Goal: Transaction & Acquisition: Purchase product/service

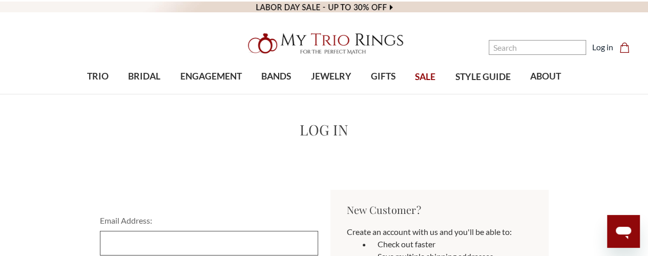
type input "debreita@gmail.com"
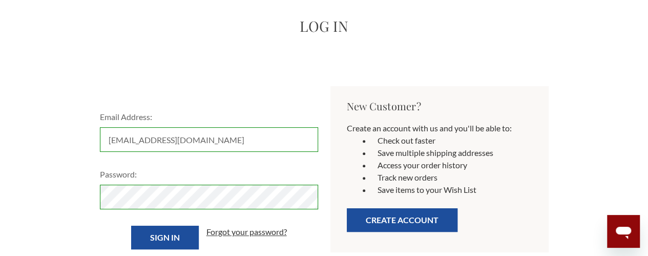
scroll to position [126, 0]
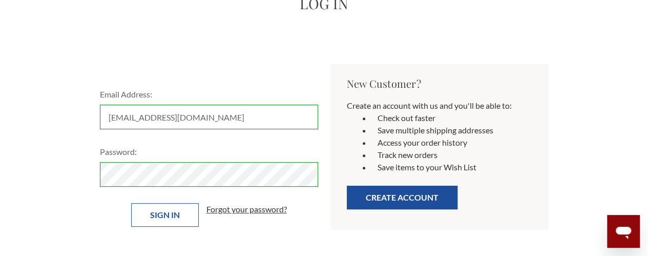
click at [158, 210] on input "Sign in" at bounding box center [165, 215] width 68 height 24
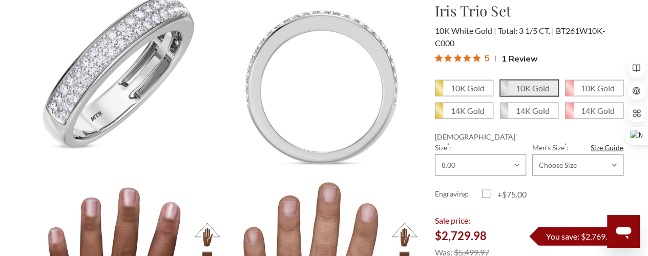
scroll to position [1115, 0]
